Goal: Check status

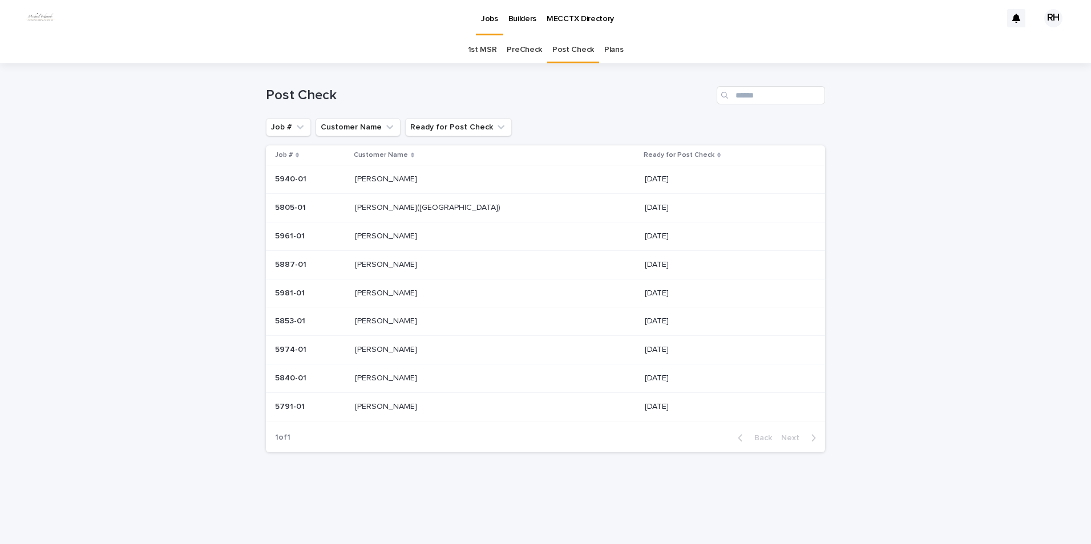
click at [385, 319] on p "[PERSON_NAME]" at bounding box center [387, 320] width 64 height 12
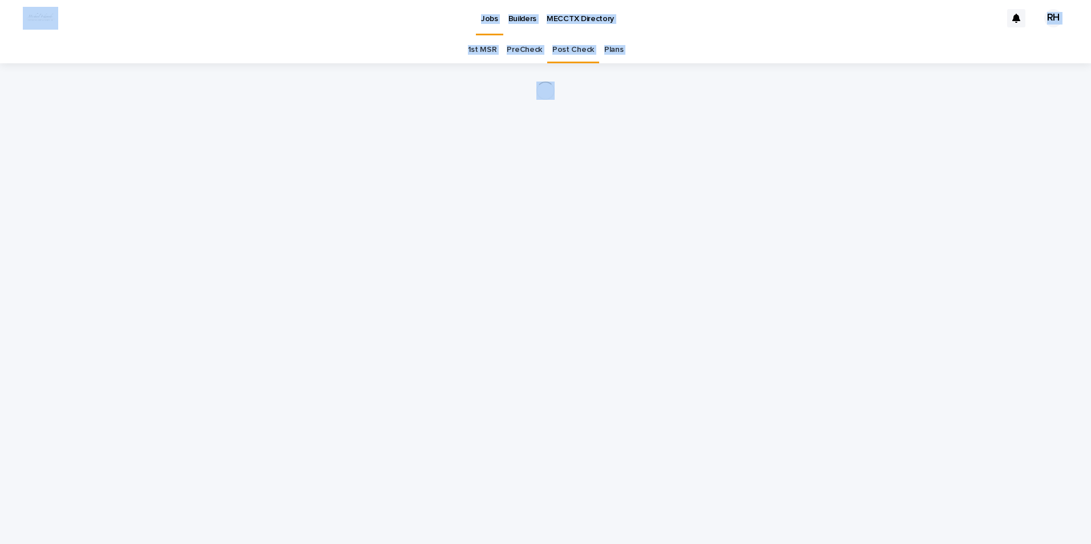
click at [385, 319] on div "Loading... Saving… Loading... Saving…" at bounding box center [545, 289] width 570 height 452
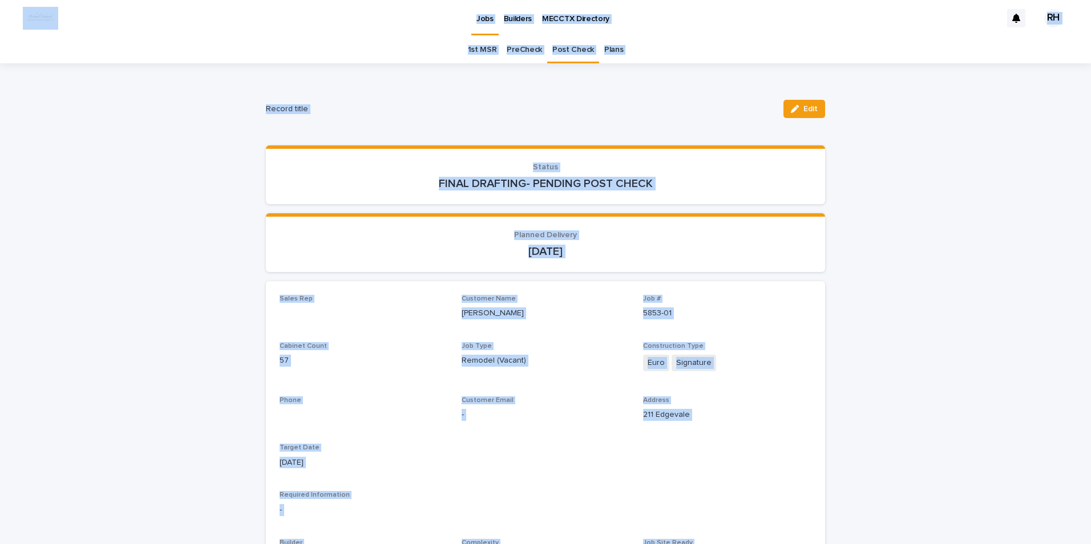
click at [358, 204] on div "Loading... Saving… Status FINAL DRAFTING- PENDING POST CHECK" at bounding box center [545, 179] width 559 height 68
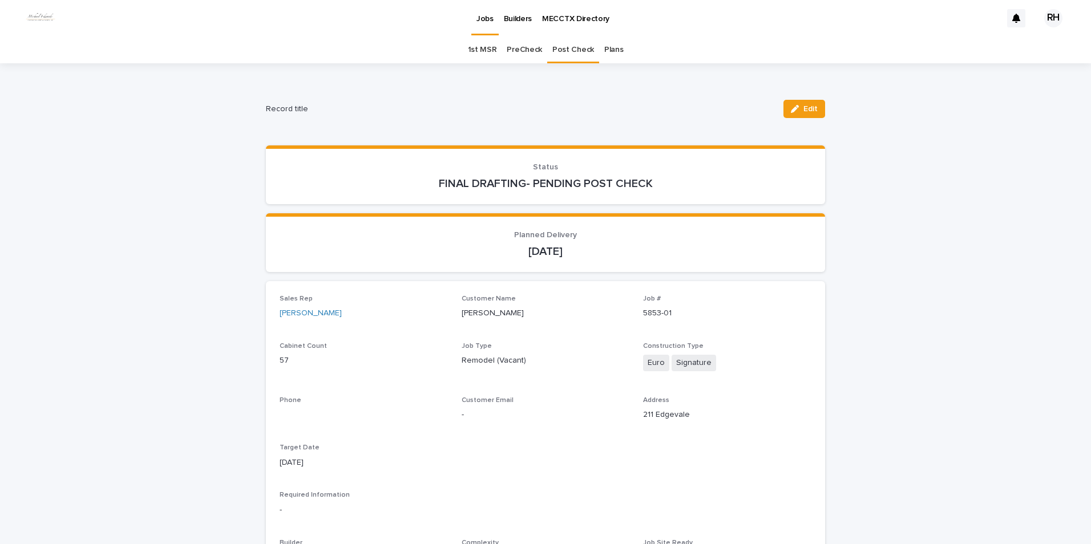
click at [359, 185] on p "FINAL DRAFTING- PENDING POST CHECK" at bounding box center [546, 184] width 532 height 14
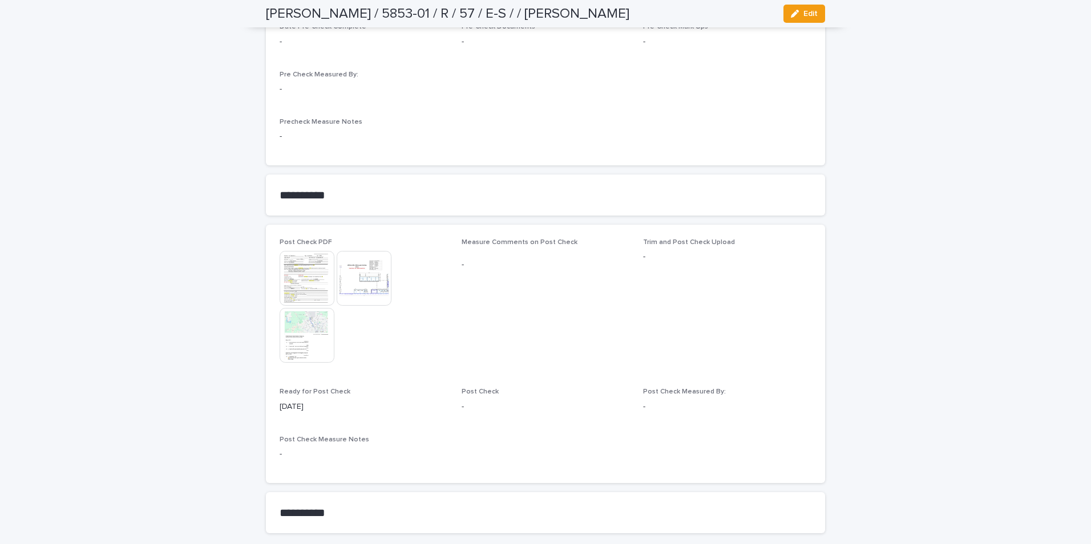
scroll to position [954, 0]
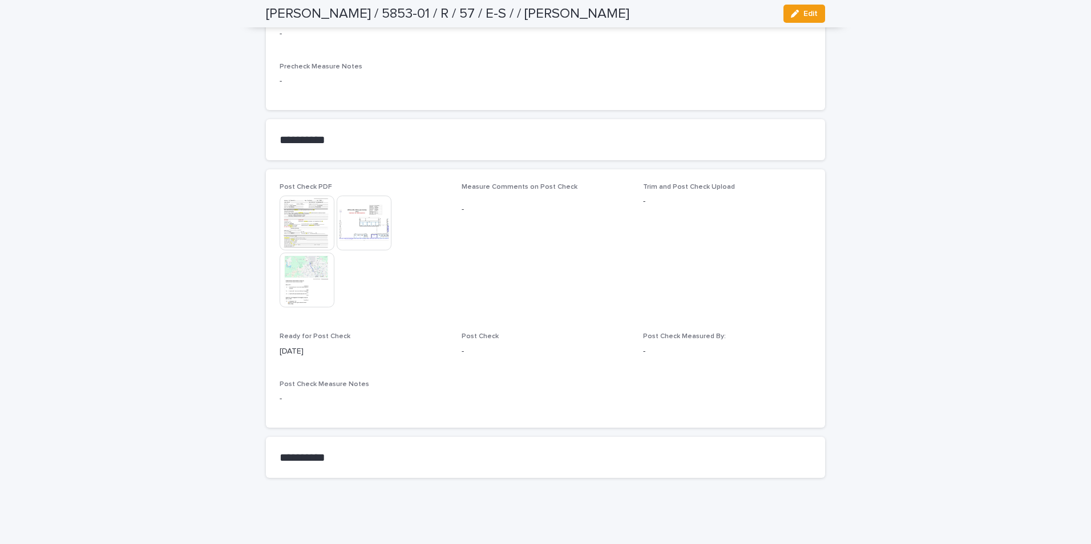
click at [302, 232] on img at bounding box center [307, 223] width 55 height 55
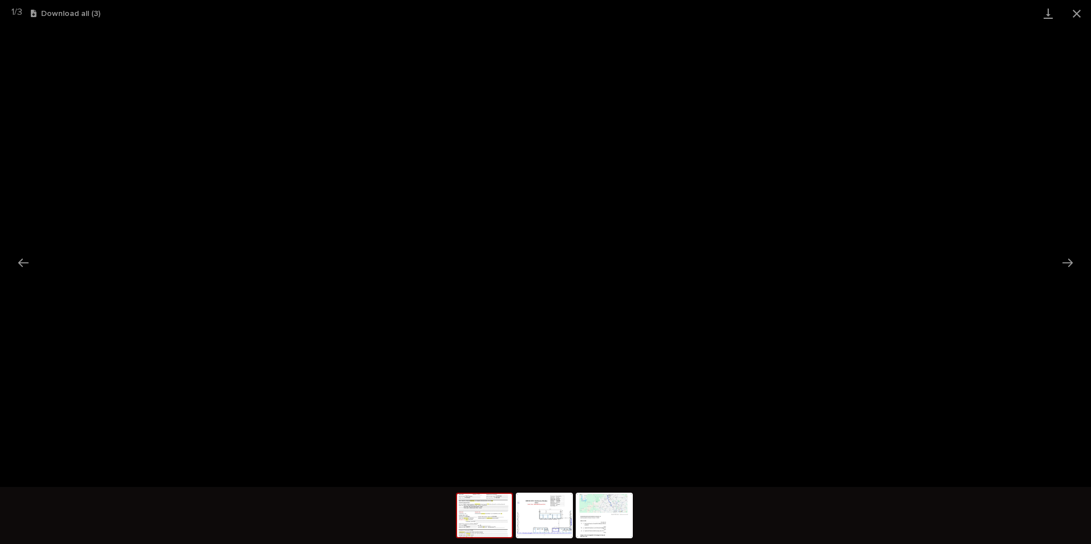
click at [1079, 10] on button "Close gallery" at bounding box center [1076, 13] width 29 height 27
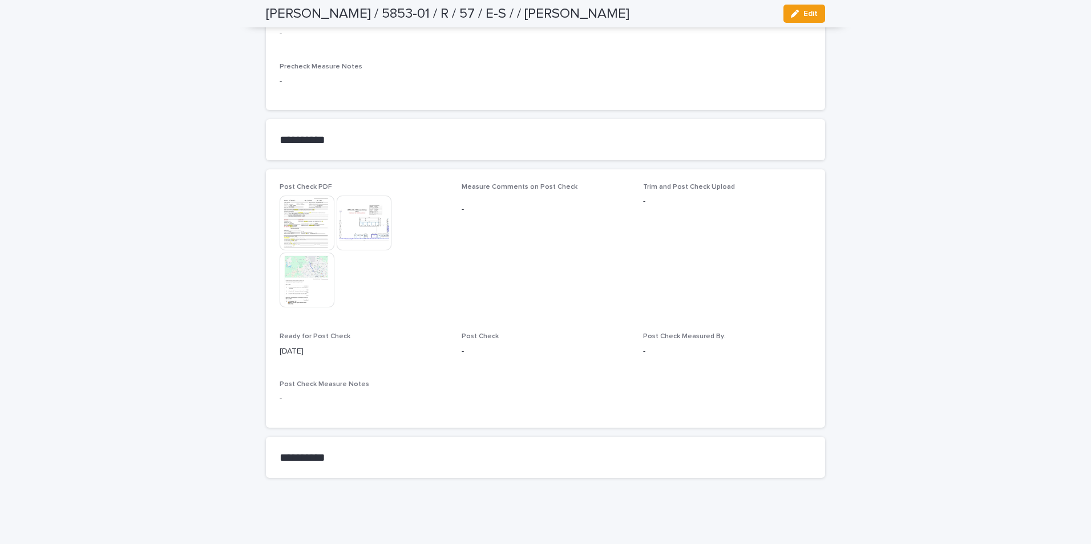
click at [302, 224] on img at bounding box center [307, 223] width 55 height 55
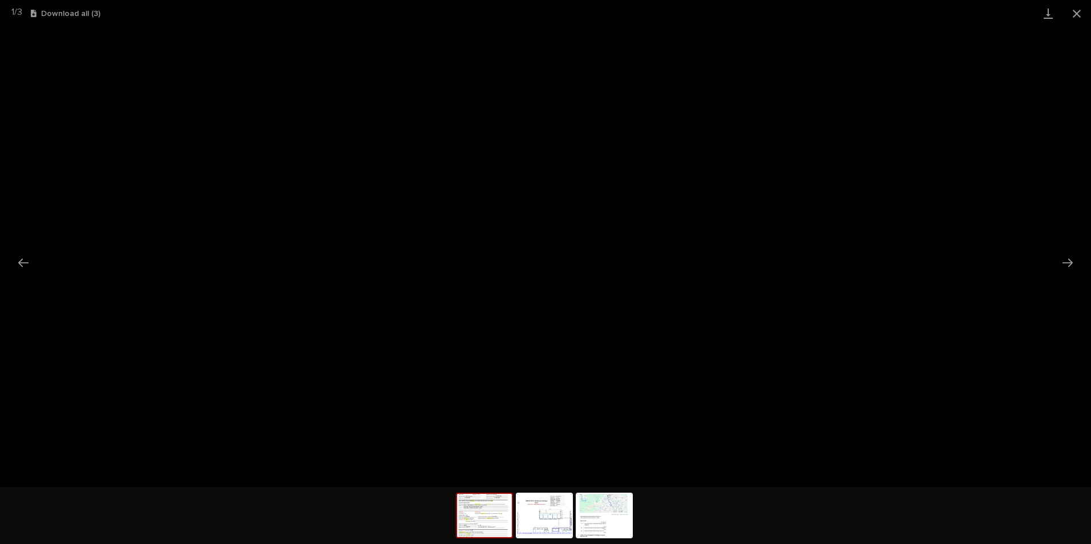
drag, startPoint x: 1078, startPoint y: 14, endPoint x: 1065, endPoint y: 23, distance: 15.2
click at [1069, 21] on button "Close gallery" at bounding box center [1076, 13] width 29 height 27
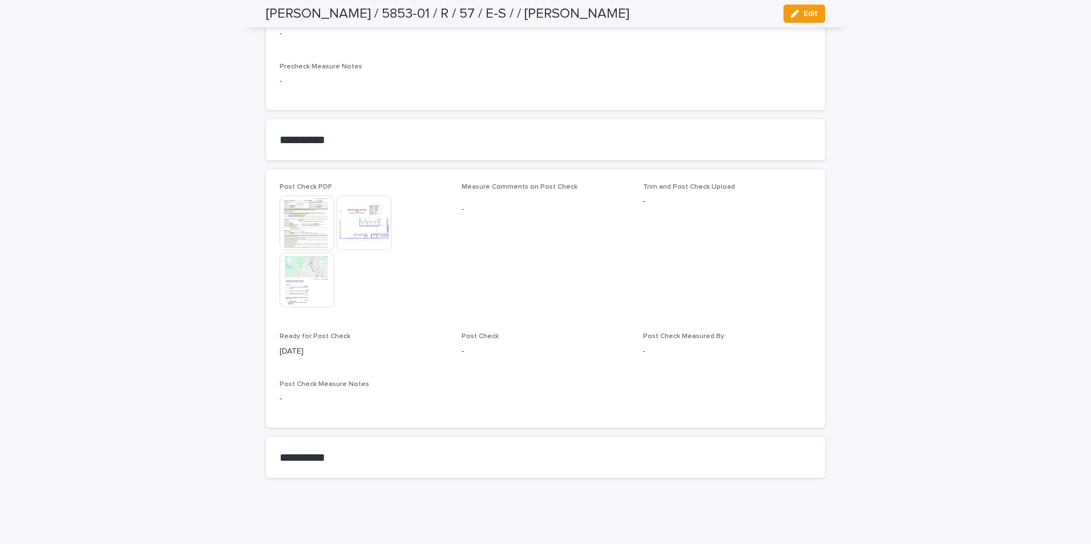
click at [366, 215] on img at bounding box center [364, 223] width 55 height 55
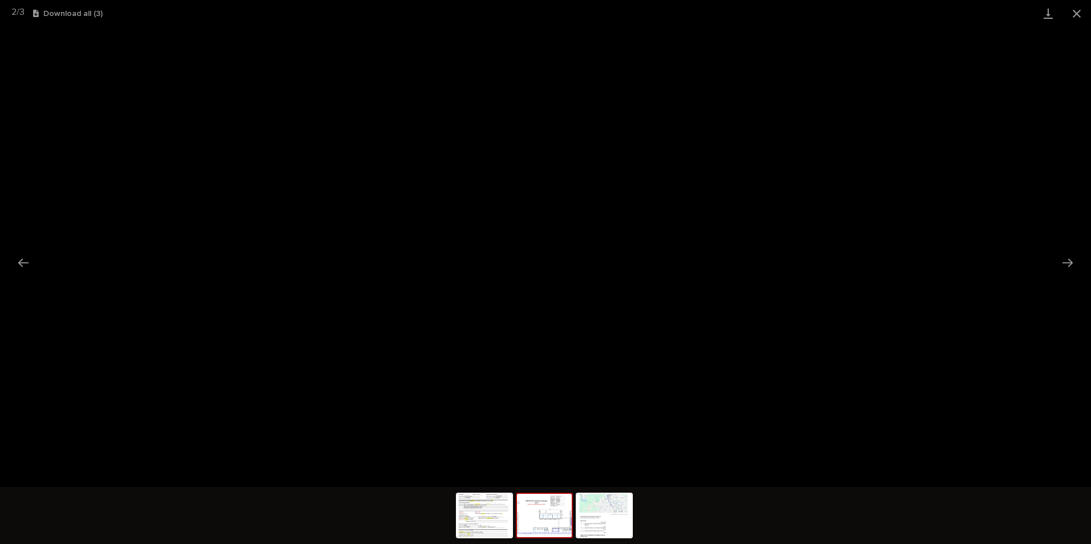
click at [1079, 15] on button "Close gallery" at bounding box center [1076, 13] width 29 height 27
